Goal: Task Accomplishment & Management: Use online tool/utility

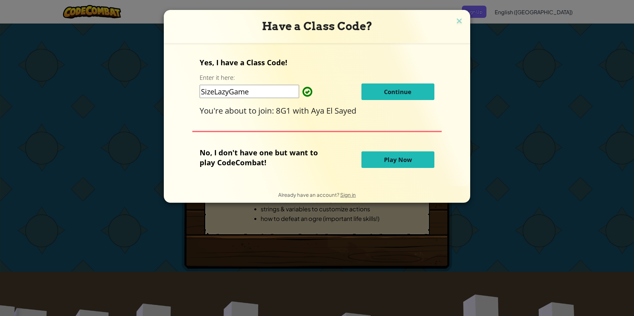
click at [405, 94] on span "Continue" at bounding box center [398, 92] width 28 height 8
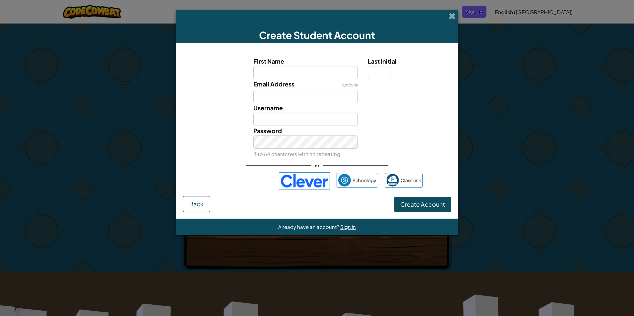
click at [304, 71] on input "First Name" at bounding box center [305, 72] width 105 height 13
type input "adnin"
type input "a"
type input "[EMAIL_ADDRESS][DOMAIN_NAME]"
type input "AdninA"
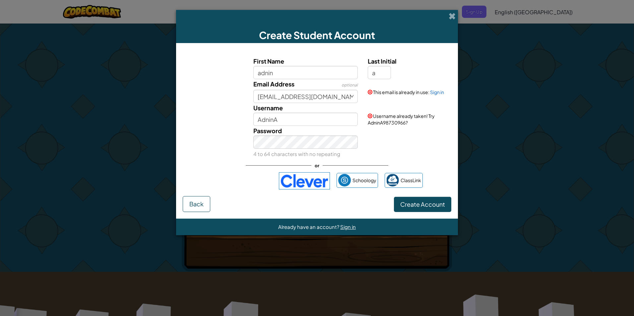
click at [212, 217] on form "First Name adnin Last Initial a Email Address optional [EMAIL_ADDRESS][DOMAIN_N…" at bounding box center [317, 131] width 282 height 176
click at [288, 78] on input "adnin" at bounding box center [305, 72] width 105 height 13
click at [216, 123] on div "Username AdninA Username already taken! Try AdninA98730966?" at bounding box center [316, 114] width 275 height 23
click at [278, 77] on input "adnin" at bounding box center [305, 72] width 105 height 13
click at [233, 124] on div "Username AdninA Username already taken! Try AdninA98730966?" at bounding box center [316, 114] width 275 height 23
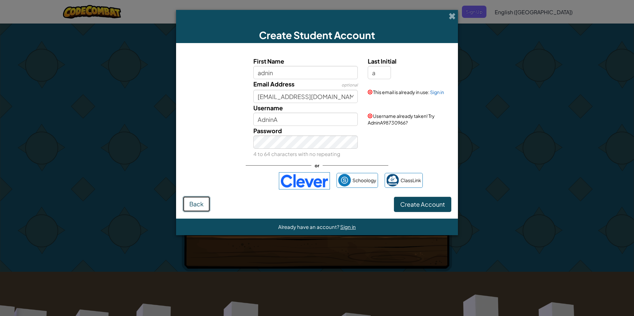
click at [203, 200] on button "Back" at bounding box center [197, 204] width 28 height 16
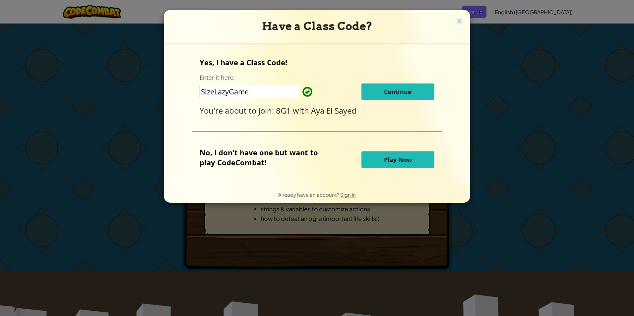
click at [376, 160] on button "Play Now" at bounding box center [398, 160] width 73 height 17
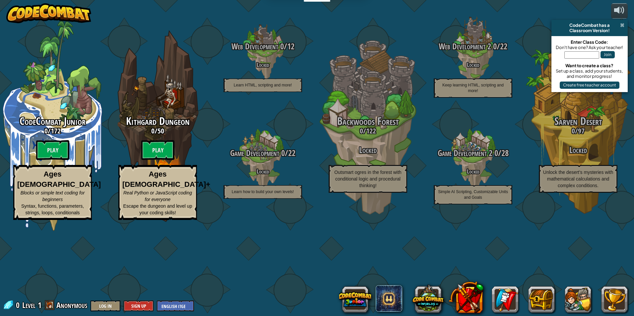
click at [622, 24] on span at bounding box center [622, 25] width 4 height 5
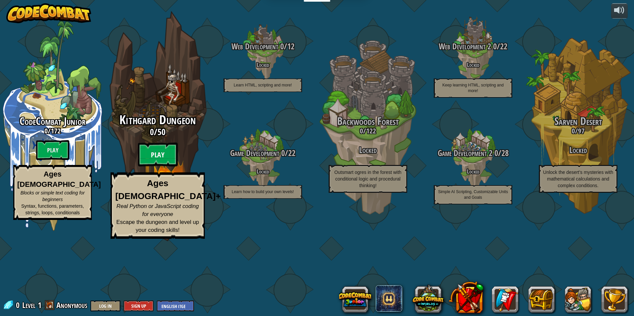
click at [162, 167] on btn "Play" at bounding box center [158, 155] width 40 height 24
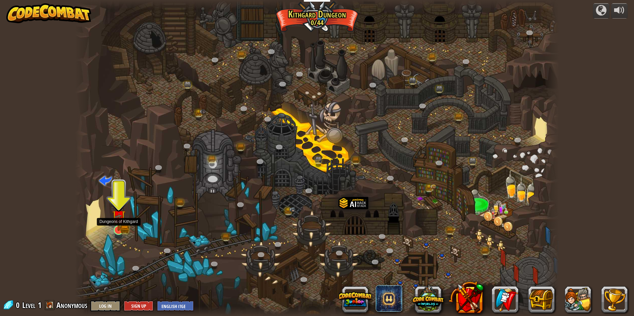
click at [120, 220] on img at bounding box center [119, 217] width 8 height 8
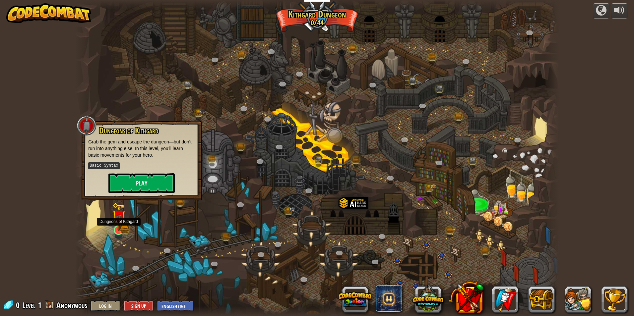
click at [117, 221] on img at bounding box center [119, 217] width 8 height 8
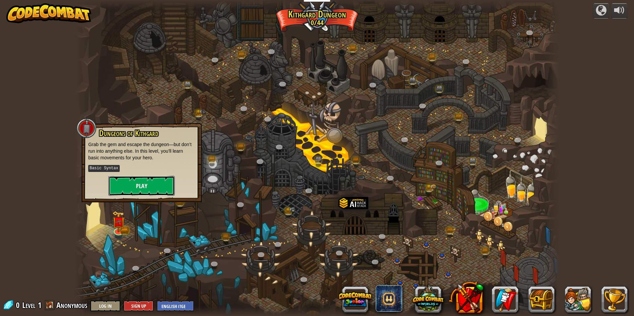
click at [149, 187] on button "Play" at bounding box center [141, 186] width 66 height 20
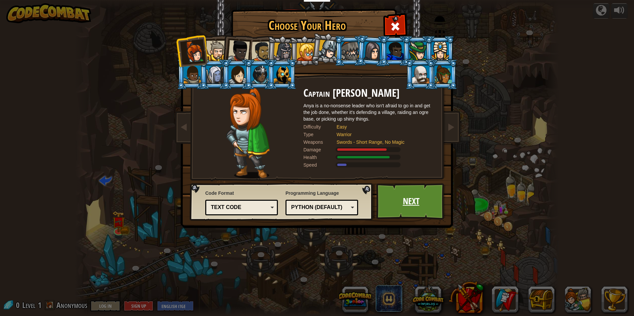
click at [400, 198] on link "Next" at bounding box center [410, 201] width 69 height 36
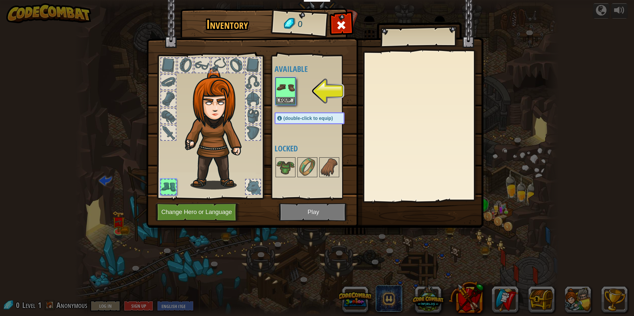
click at [219, 123] on img at bounding box center [217, 129] width 71 height 122
click at [272, 86] on div "Available Equip (double-click to equip) Locked" at bounding box center [312, 127] width 81 height 144
click at [289, 84] on img at bounding box center [285, 87] width 19 height 19
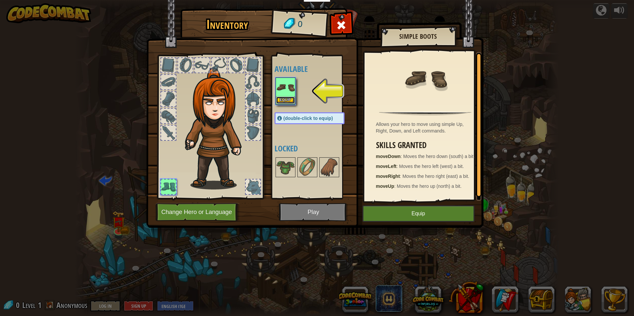
click at [286, 100] on button "Equip" at bounding box center [285, 100] width 19 height 7
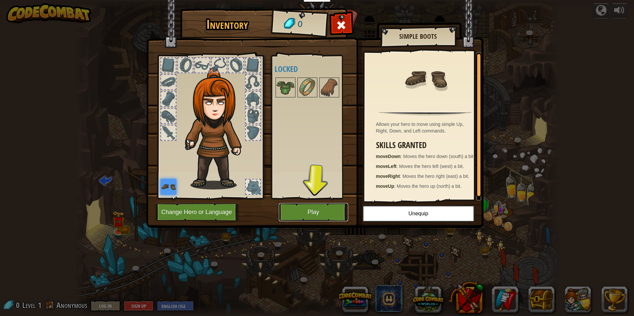
click at [323, 214] on button "Play" at bounding box center [313, 212] width 69 height 18
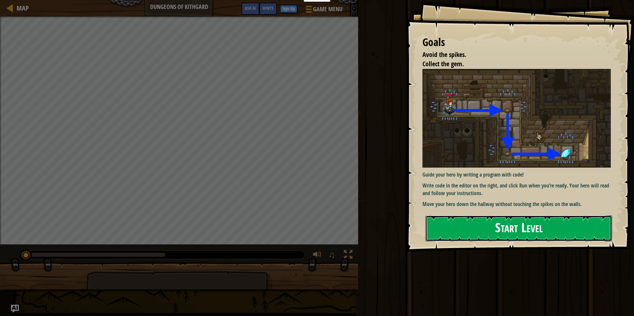
click at [507, 222] on button "Start Level" at bounding box center [519, 229] width 187 height 26
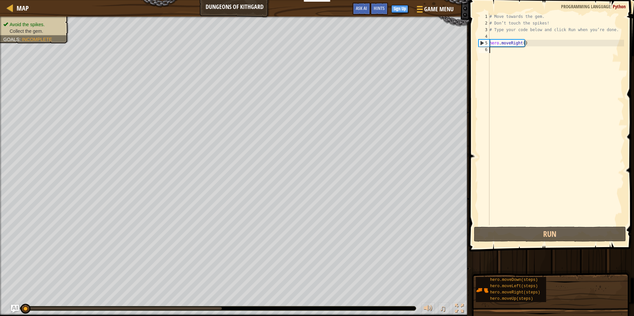
click at [629, 41] on span at bounding box center [552, 116] width 170 height 271
click at [569, 67] on div "# Move towards the gem. # Don’t touch the spikes! # Type your code below and cl…" at bounding box center [556, 126] width 136 height 226
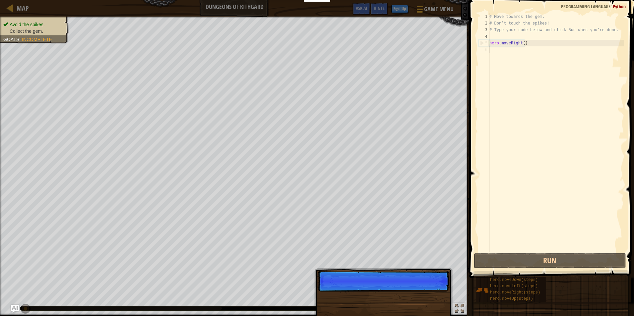
click at [528, 62] on div "# Move towards the gem. # Don’t touch the spikes! # Type your code below and cl…" at bounding box center [556, 139] width 136 height 252
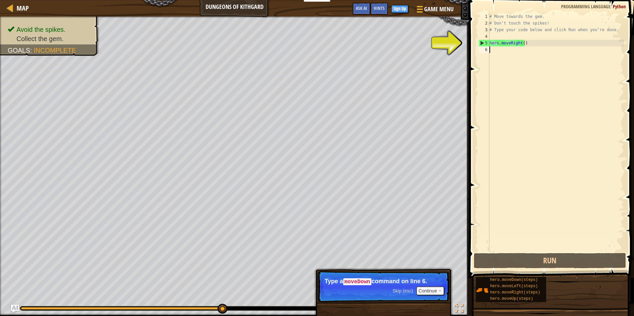
click at [495, 48] on div "# Move towards the gem. # Don’t touch the spikes! # Type your code below and cl…" at bounding box center [556, 139] width 136 height 252
drag, startPoint x: 495, startPoint y: 48, endPoint x: 499, endPoint y: 44, distance: 5.4
click at [497, 45] on div "# Move towards the gem. # Don’t touch the spikes! # Type your code below and cl…" at bounding box center [556, 139] width 136 height 252
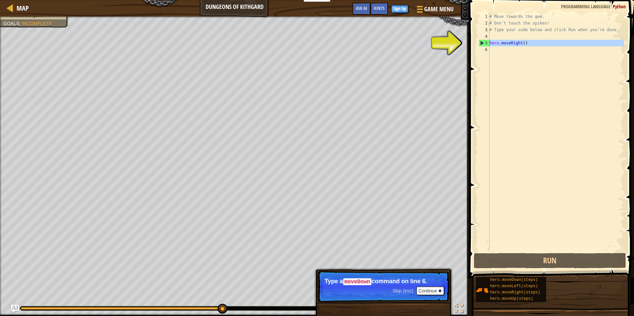
drag, startPoint x: 345, startPoint y: 275, endPoint x: 352, endPoint y: 283, distance: 10.8
click at [346, 277] on p "Skip (esc) Continue Type a moveDown command on line 6." at bounding box center [384, 286] width 132 height 31
type textarea "hero.moveRight()"
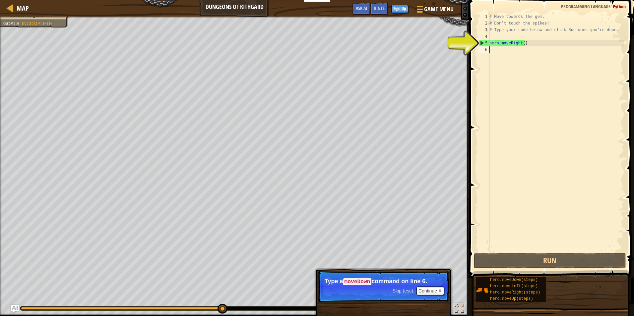
click at [519, 53] on div "# Move towards the gem. # Don’t touch the spikes! # Type your code below and cl…" at bounding box center [556, 139] width 136 height 252
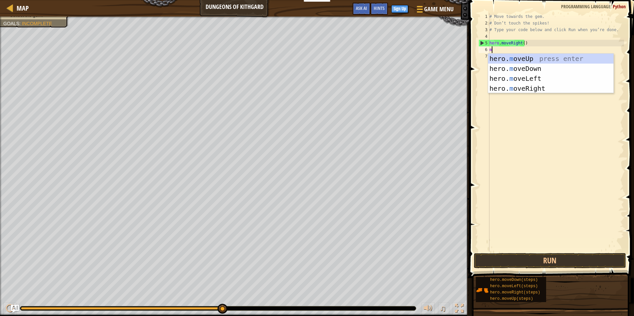
scroll to position [3, 0]
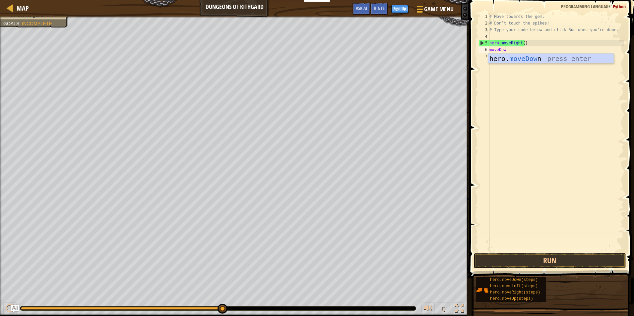
type textarea "moveDown"
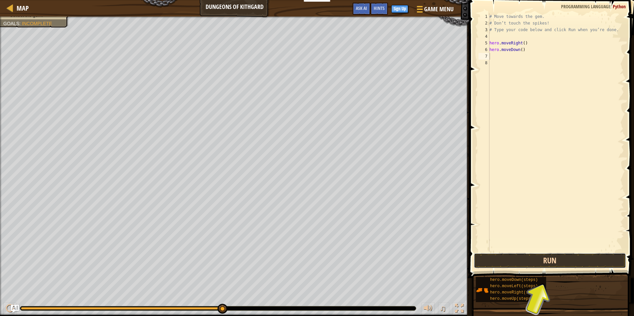
click at [554, 262] on button "Run" at bounding box center [550, 260] width 152 height 15
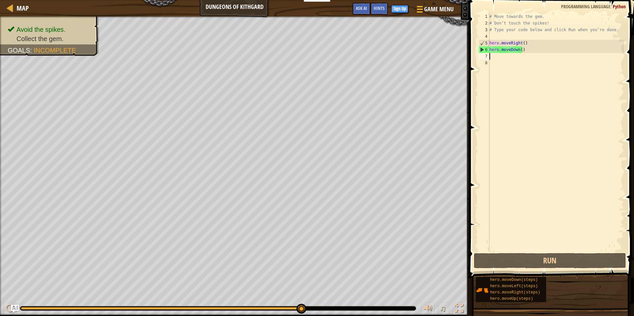
click at [506, 44] on div "# Move towards the gem. # Don’t touch the spikes! # Type your code below and cl…" at bounding box center [556, 139] width 136 height 252
click at [492, 53] on div "# Move towards the gem. # Don’t touch the spikes! # Type your code below and cl…" at bounding box center [556, 139] width 136 height 252
type textarea "hero.moveDown()"
click at [504, 58] on div "# Move towards the gem. # Don’t touch the spikes! # Type your code below and cl…" at bounding box center [556, 139] width 136 height 252
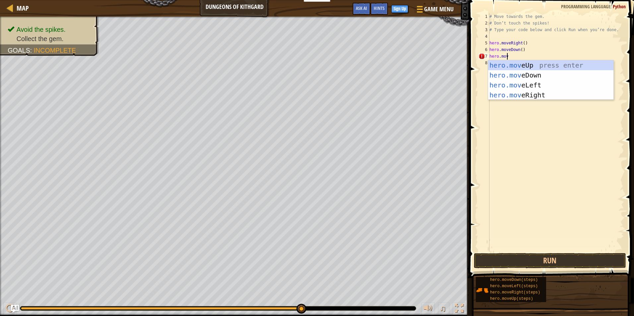
scroll to position [3, 1]
type textarea "hero.move"
click at [549, 98] on div "hero.move Up press enter hero.move Down press enter hero.move Left press enter …" at bounding box center [550, 90] width 125 height 60
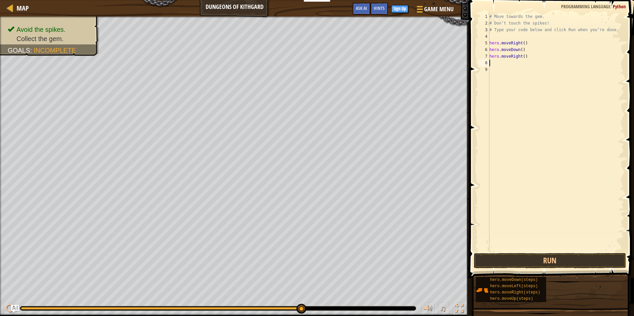
scroll to position [3, 0]
drag, startPoint x: 547, startPoint y: 265, endPoint x: 550, endPoint y: 263, distance: 4.0
click at [547, 265] on button "Run" at bounding box center [550, 260] width 152 height 15
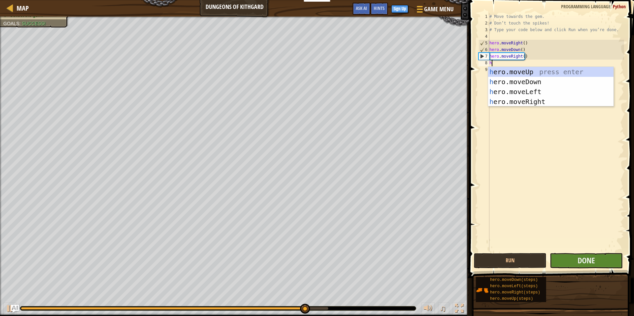
type textarea "h"
click at [576, 262] on button "Done" at bounding box center [586, 260] width 73 height 15
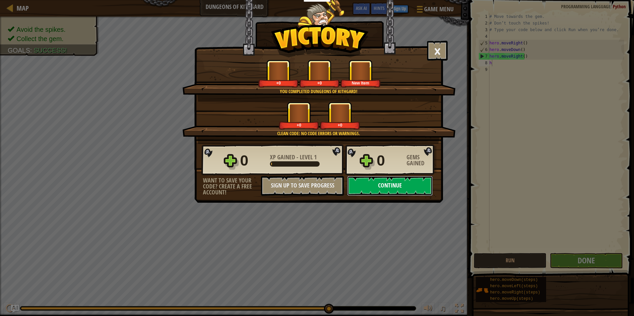
click at [397, 184] on button "Continue" at bounding box center [390, 186] width 86 height 20
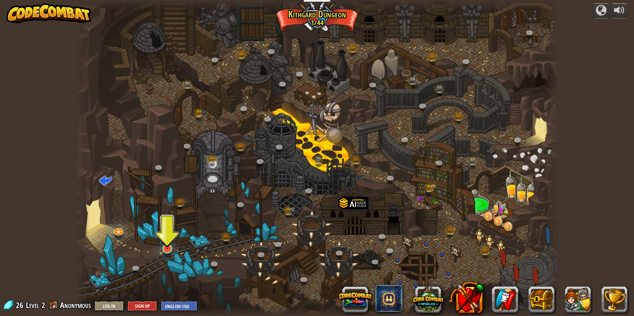
click at [173, 248] on div "Twisted Canyon (Locked) Challenge: collect the most gold using all the programm…" at bounding box center [317, 158] width 484 height 316
click at [168, 250] on link at bounding box center [166, 248] width 13 height 13
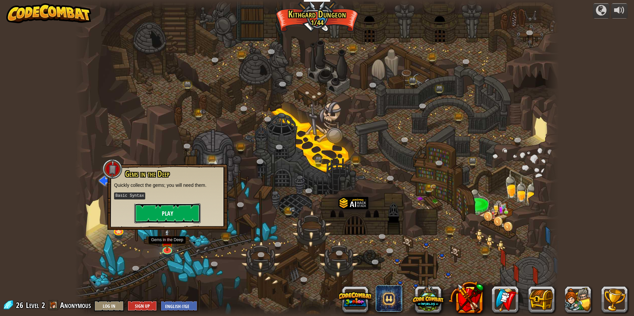
click at [179, 209] on button "Play" at bounding box center [167, 214] width 66 height 20
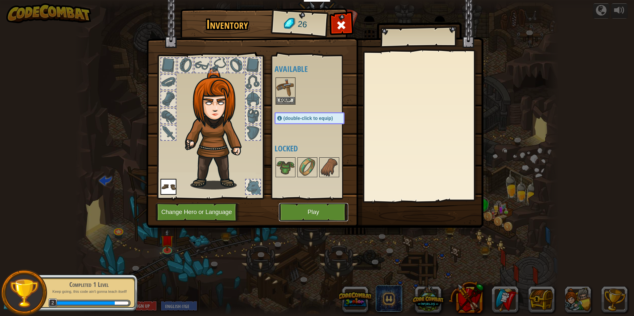
click at [320, 218] on button "Play" at bounding box center [313, 212] width 69 height 18
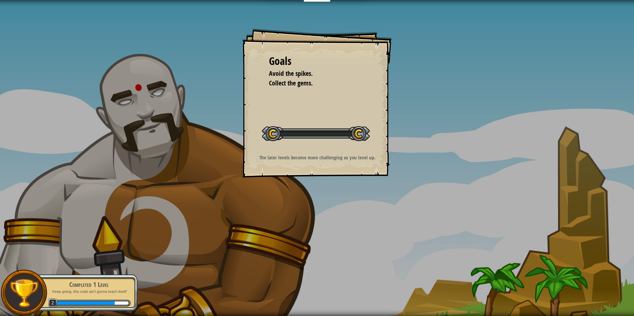
click at [315, 205] on div "Goals Avoid the spikes. Collect the gems. Start Level Error loading from server…" at bounding box center [317, 158] width 634 height 316
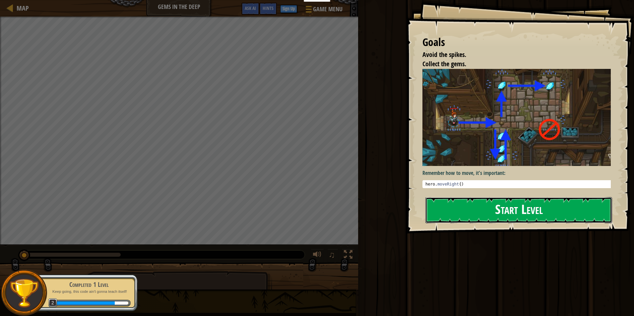
click at [440, 206] on button "Start Level" at bounding box center [519, 210] width 187 height 26
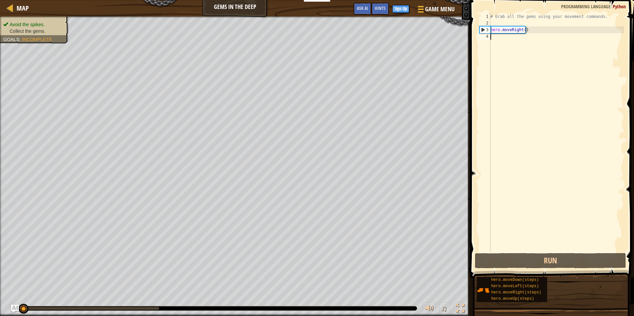
click at [504, 40] on div "# Grab all the gems using your movement commands. hero . moveRight ( )" at bounding box center [556, 139] width 135 height 252
click at [500, 40] on div "# Grab all the gems using your movement commands. hero . moveRight ( )" at bounding box center [556, 139] width 135 height 252
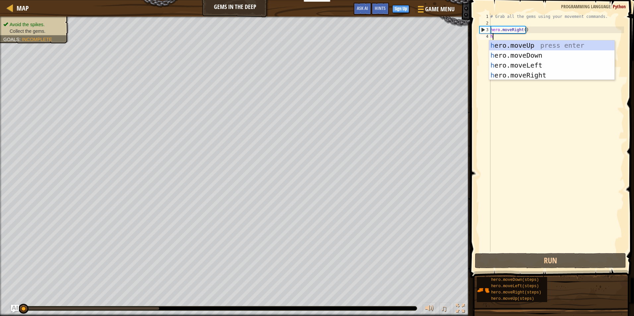
type textarea "hero"
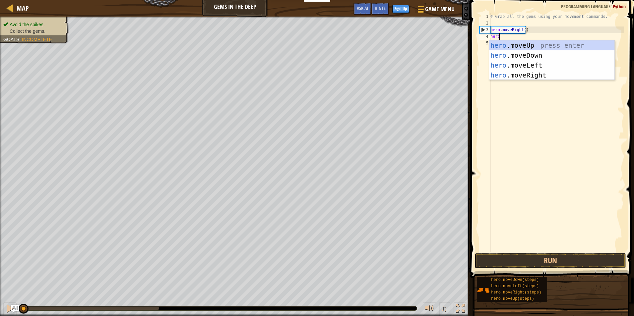
scroll to position [3, 0]
click at [554, 72] on div "hero .moveUp press enter hero .moveDown press enter hero .moveLeft press enter …" at bounding box center [551, 70] width 125 height 60
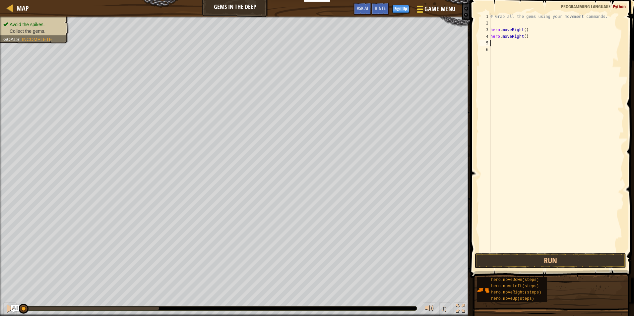
scroll to position [3, 0]
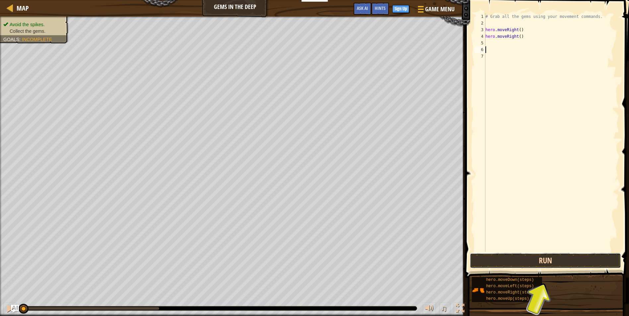
click at [511, 258] on button "Run" at bounding box center [545, 260] width 151 height 15
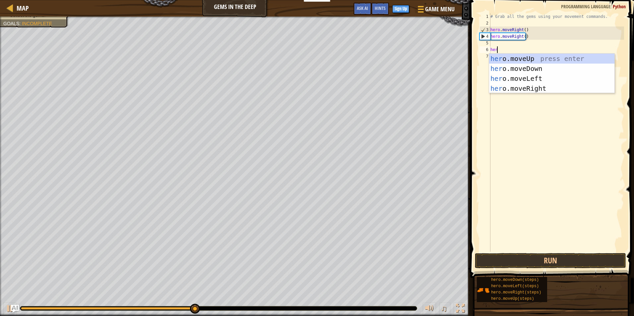
scroll to position [3, 0]
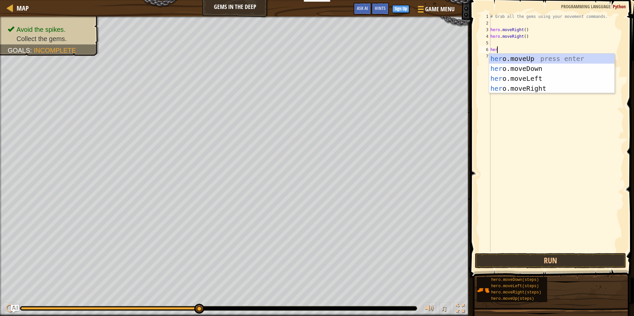
type textarea "her"
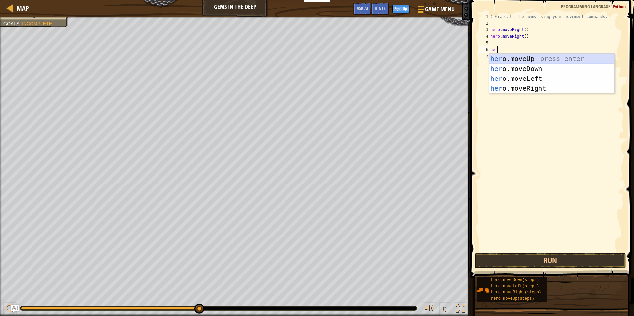
click at [541, 55] on div "her o.moveUp press enter her o.moveDown press enter her o.moveLeft press enter …" at bounding box center [551, 84] width 125 height 60
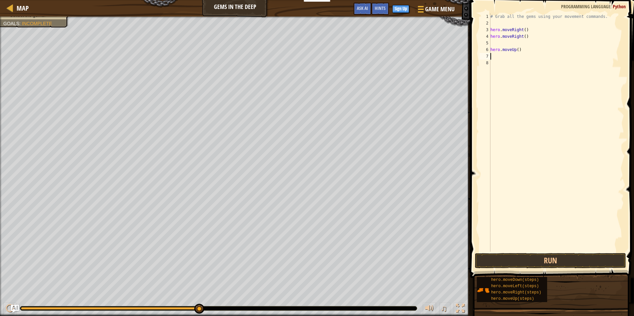
scroll to position [3, 0]
